Goal: Find specific page/section: Find specific page/section

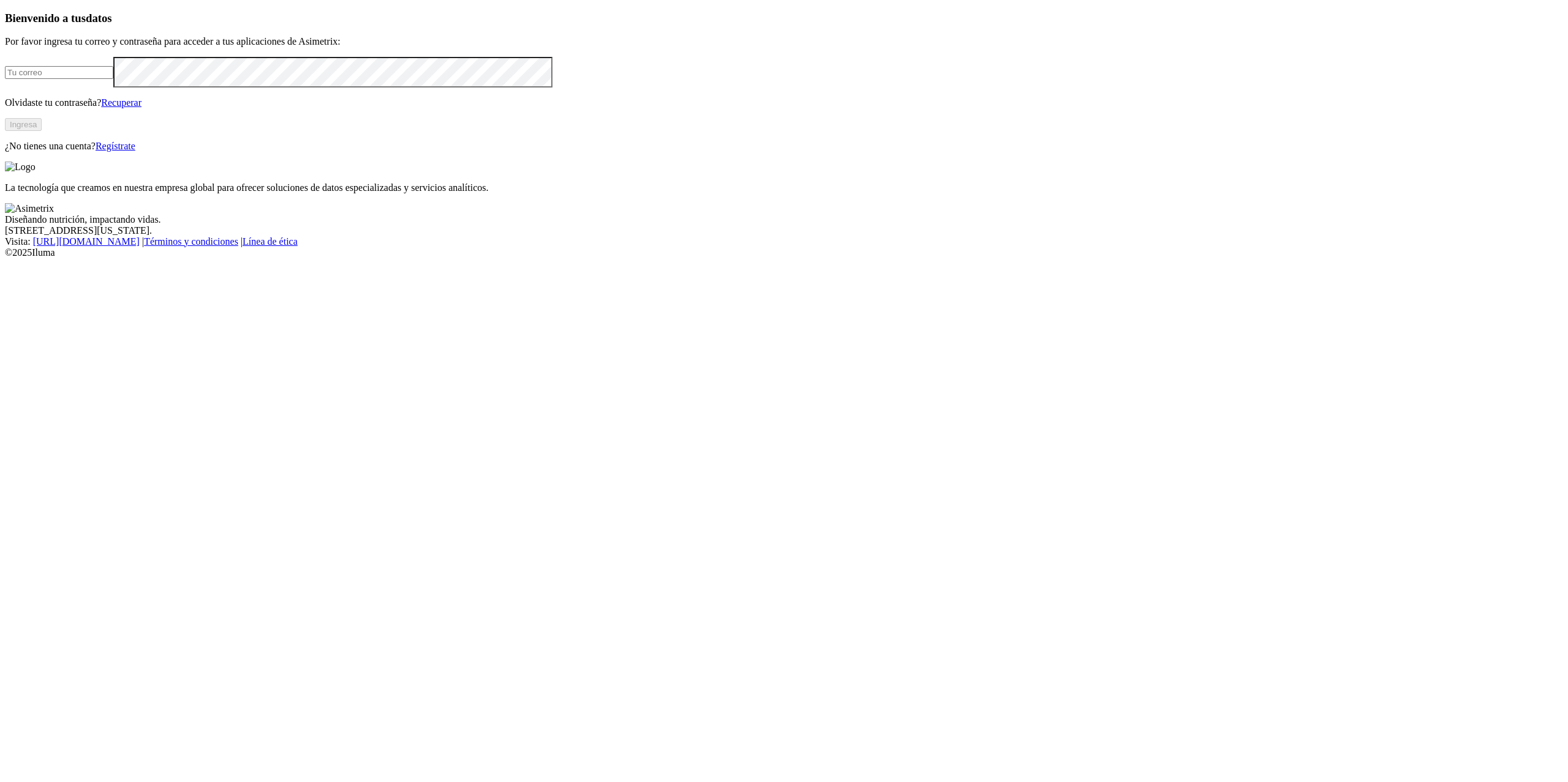
type input "[PERSON_NAME][EMAIL_ADDRESS][PERSON_NAME][DOMAIN_NAME]"
click at [42, 131] on button "Ingresa" at bounding box center [23, 124] width 37 height 13
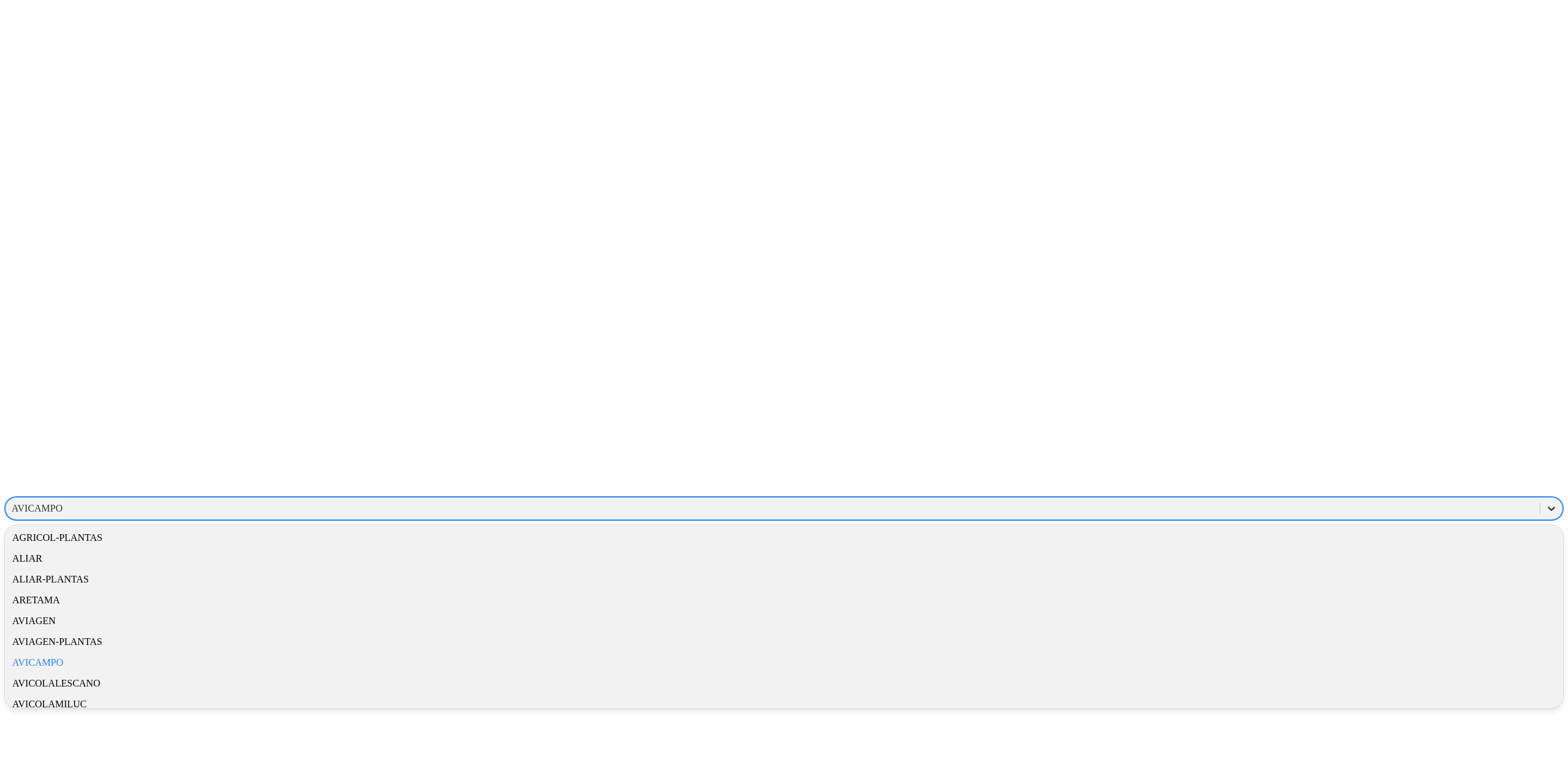
click at [1545, 502] on icon at bounding box center [1551, 508] width 12 height 12
click at [1374, 665] on div "SAFETYINDEX" at bounding box center [784, 675] width 1558 height 21
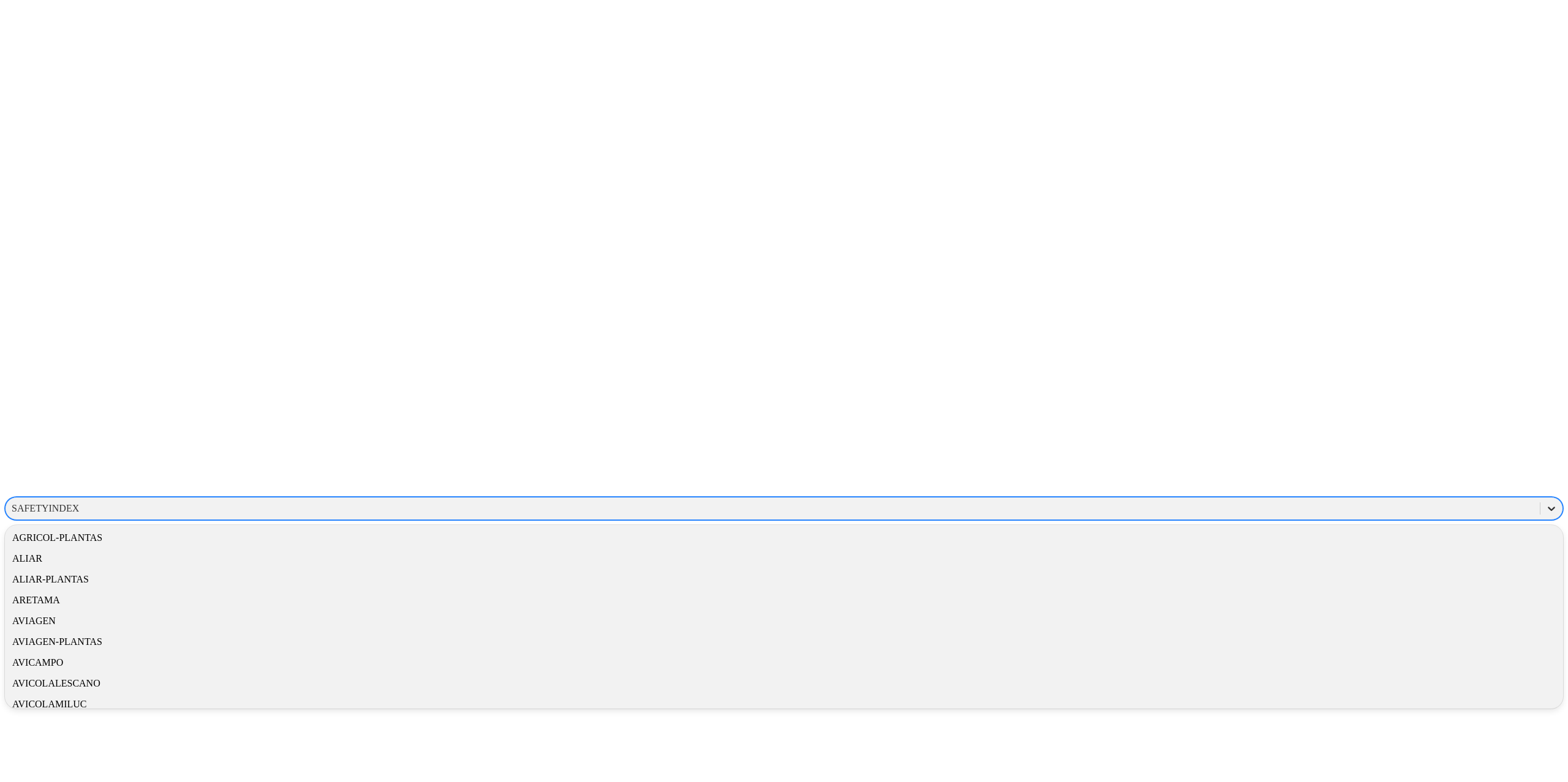
click at [1541, 497] on div at bounding box center [1552, 508] width 22 height 22
click at [1395, 665] on div "SAFETYINDEX" at bounding box center [784, 675] width 1558 height 21
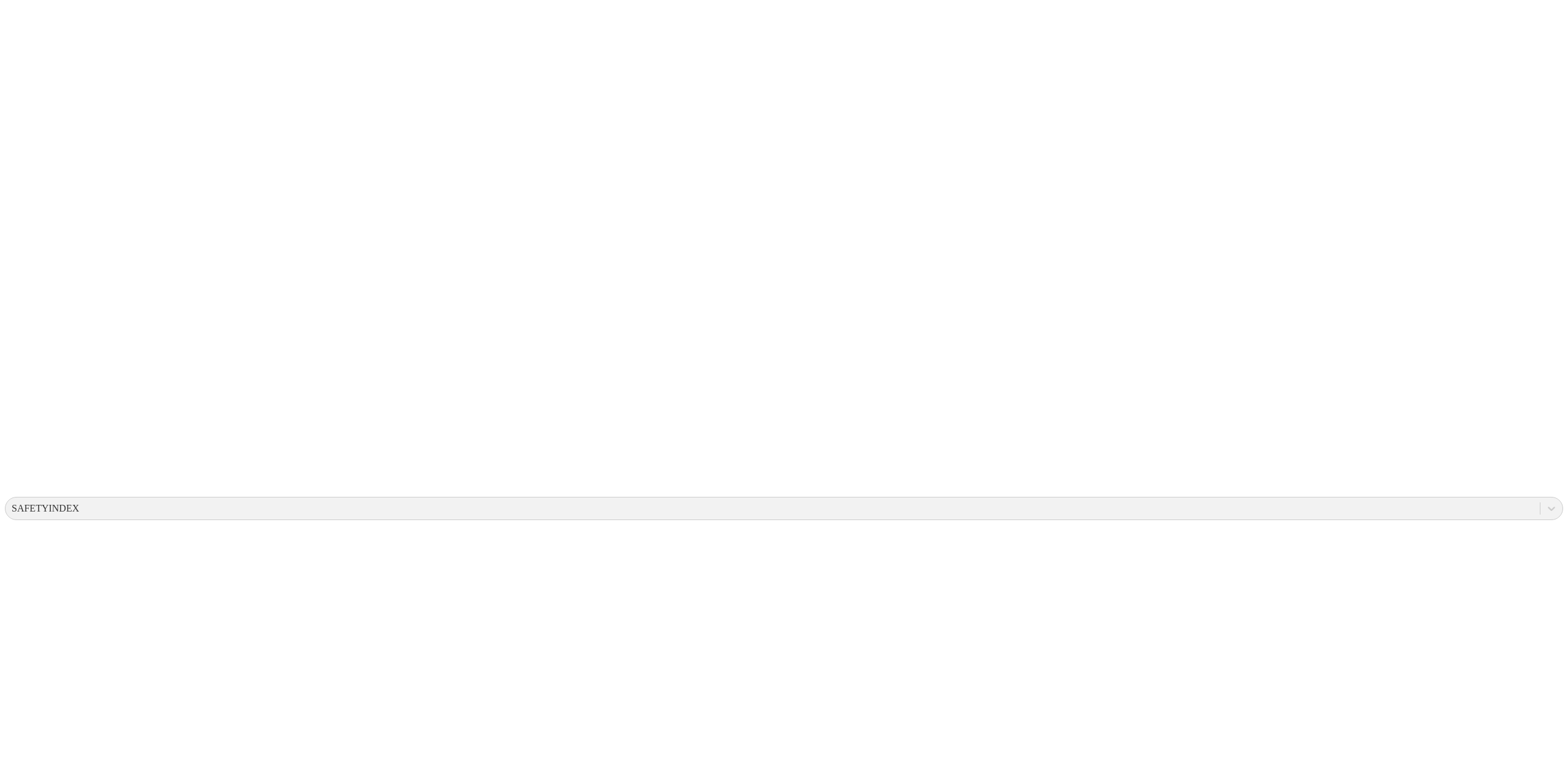
drag, startPoint x: 873, startPoint y: 141, endPoint x: 867, endPoint y: 102, distance: 39.5
